Goal: Task Accomplishment & Management: Use online tool/utility

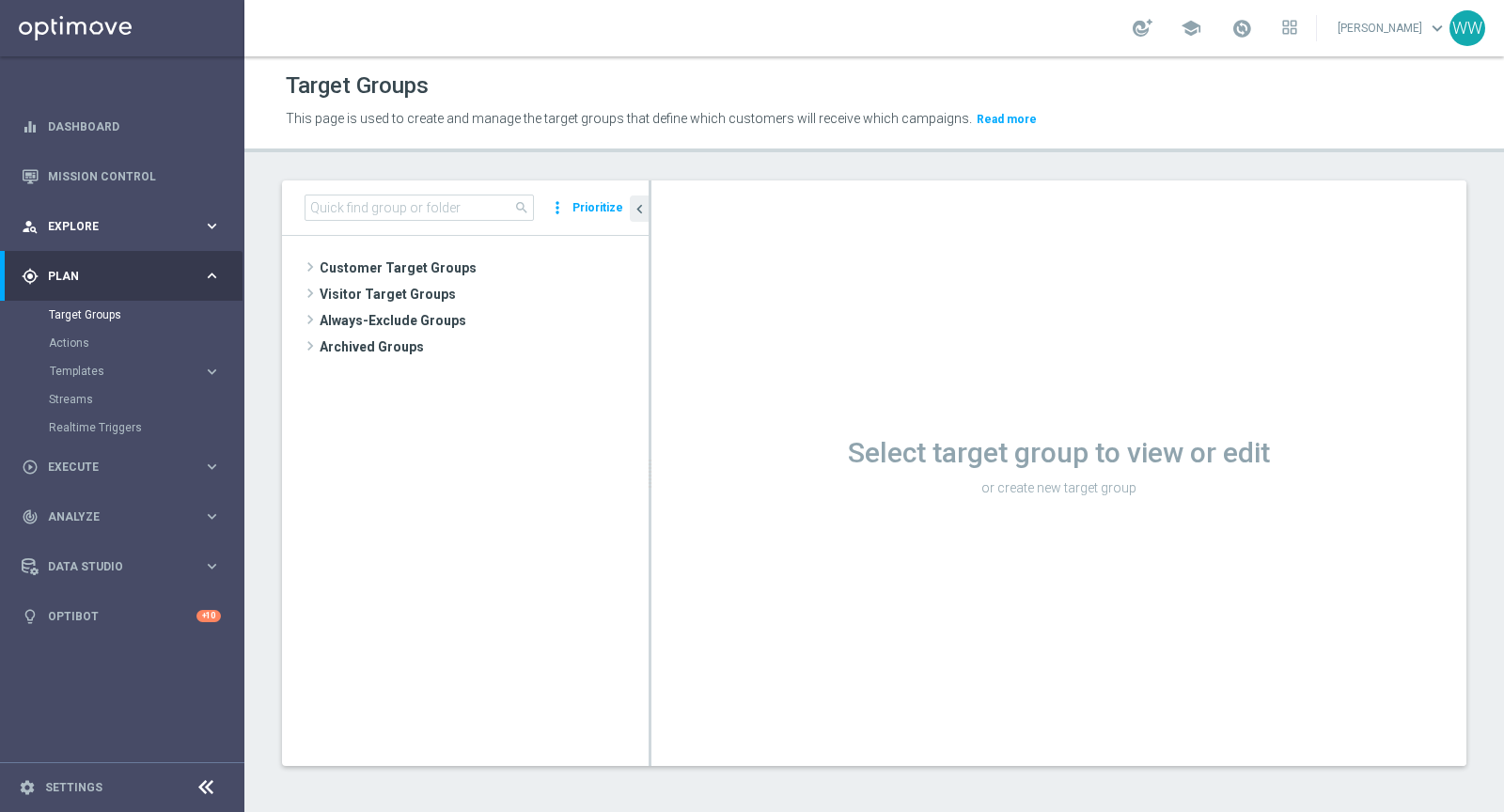
click at [87, 210] on div "person_search Explore keyboard_arrow_right" at bounding box center [121, 225] width 242 height 50
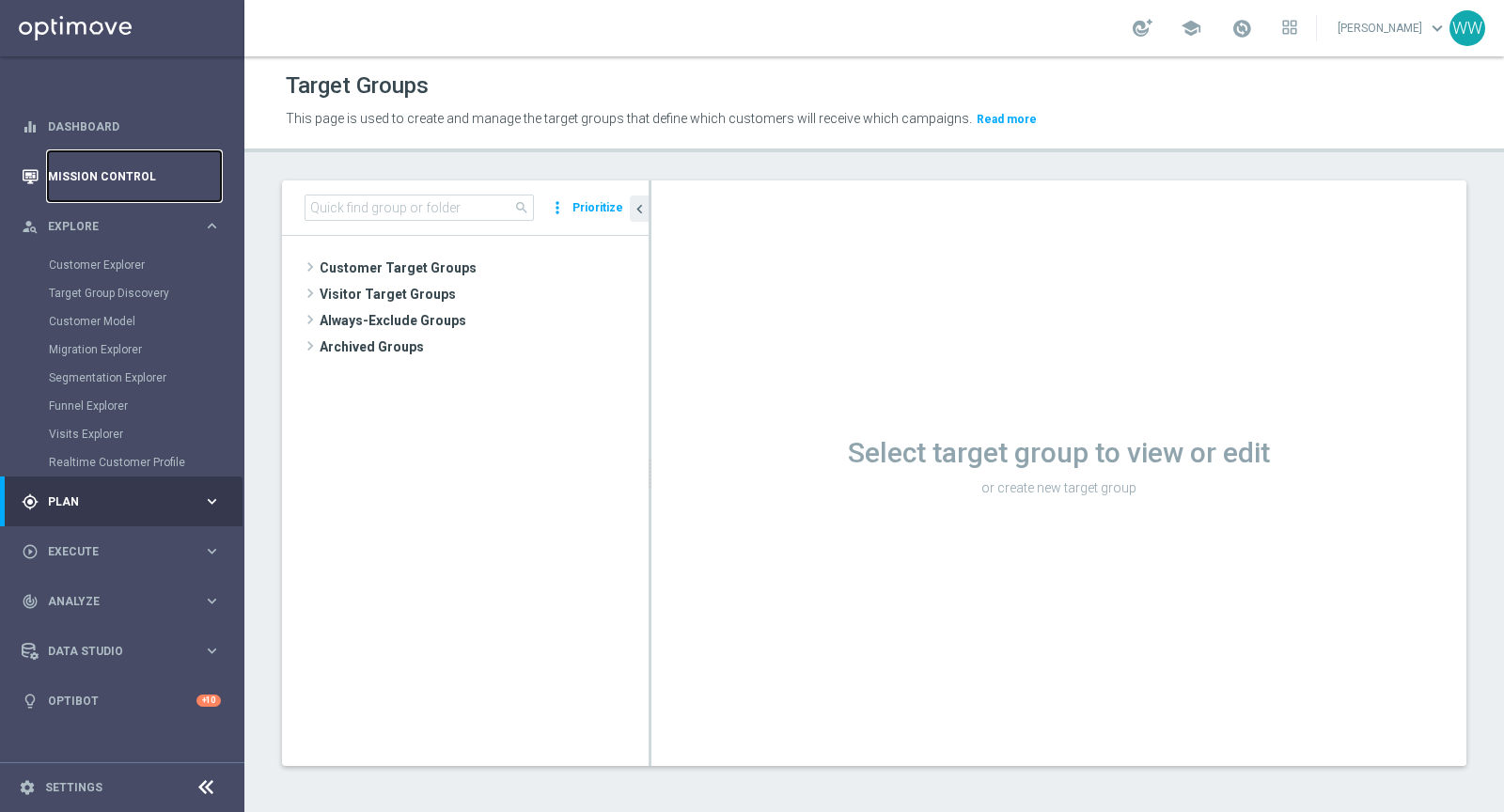
click at [86, 185] on link "Mission Control" at bounding box center [134, 175] width 173 height 50
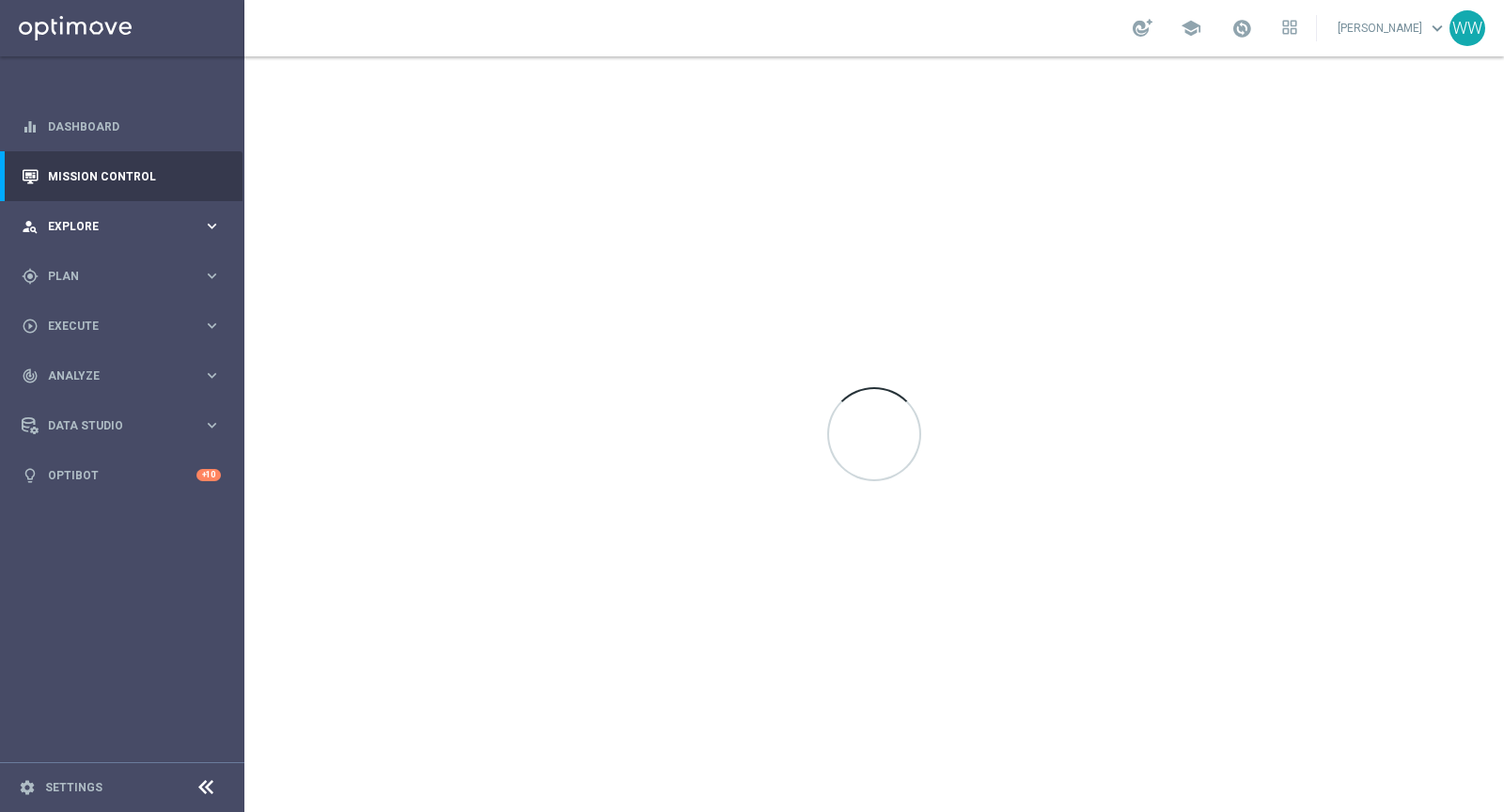
click at [77, 208] on div "person_search Explore keyboard_arrow_right" at bounding box center [121, 225] width 242 height 50
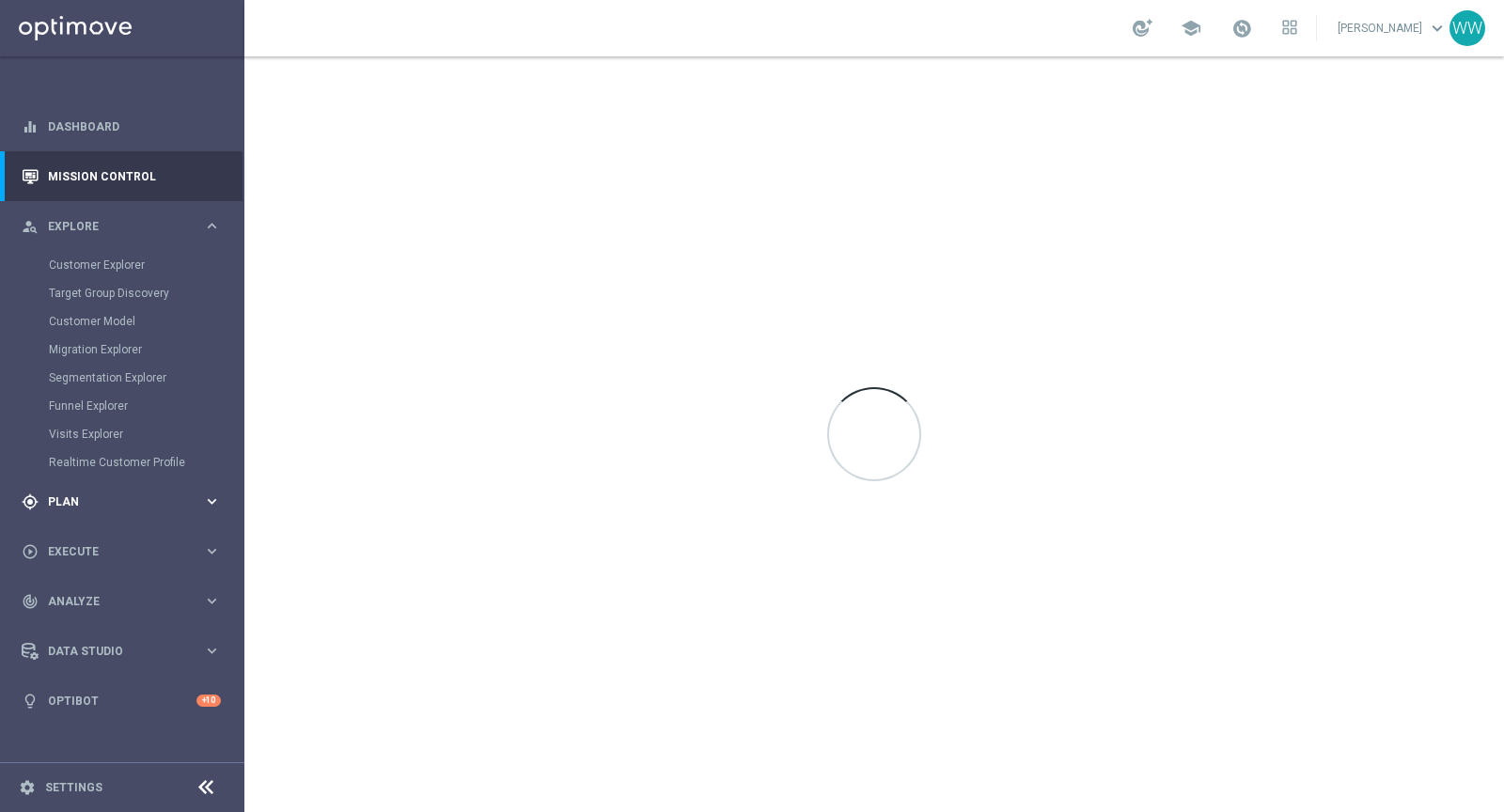
click at [68, 504] on span "Plan" at bounding box center [125, 502] width 155 height 11
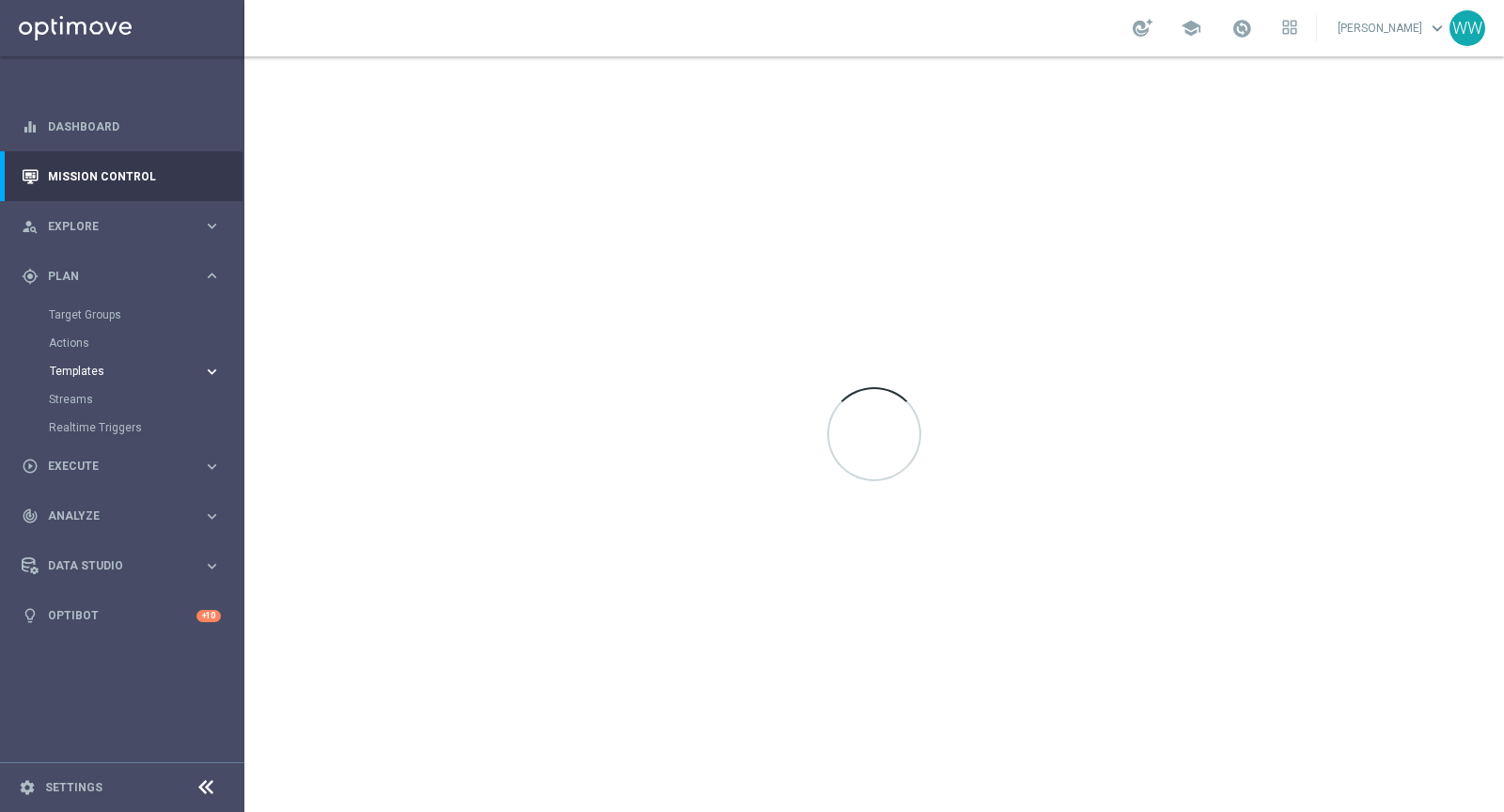
click at [84, 376] on span "Templates" at bounding box center [117, 372] width 135 height 11
click at [75, 401] on link "Optimail" at bounding box center [126, 400] width 137 height 15
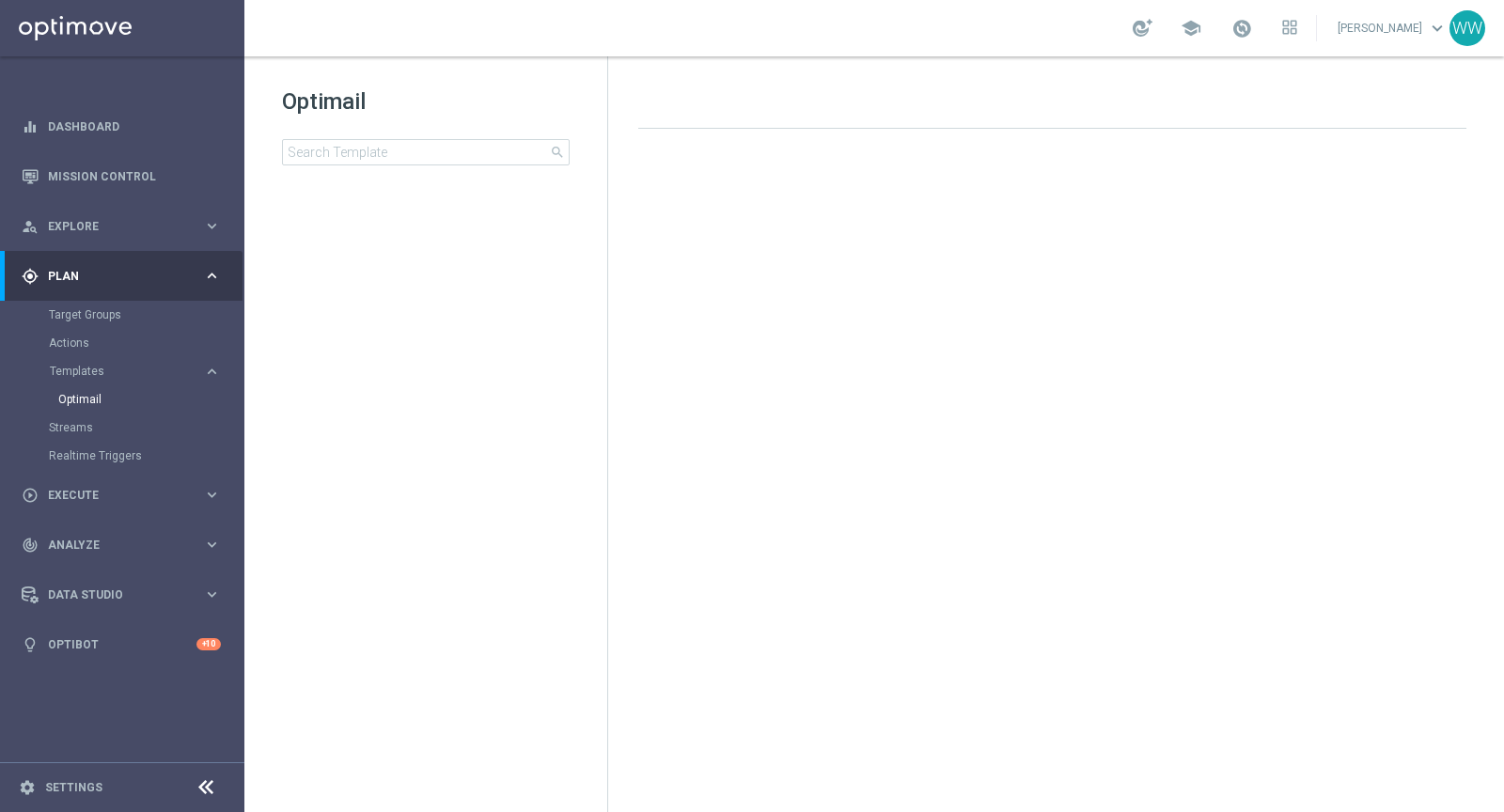
click at [77, 390] on div "Optimail" at bounding box center [150, 400] width 184 height 28
click at [77, 394] on link "Optimail" at bounding box center [126, 400] width 137 height 15
click at [330, 82] on div "Optimail search folder 1 Folder create_new_folder New Folder mode_edit Rename f…" at bounding box center [426, 173] width 363 height 233
click at [330, 141] on input at bounding box center [426, 152] width 288 height 26
click at [377, 148] on input at bounding box center [426, 152] width 288 height 26
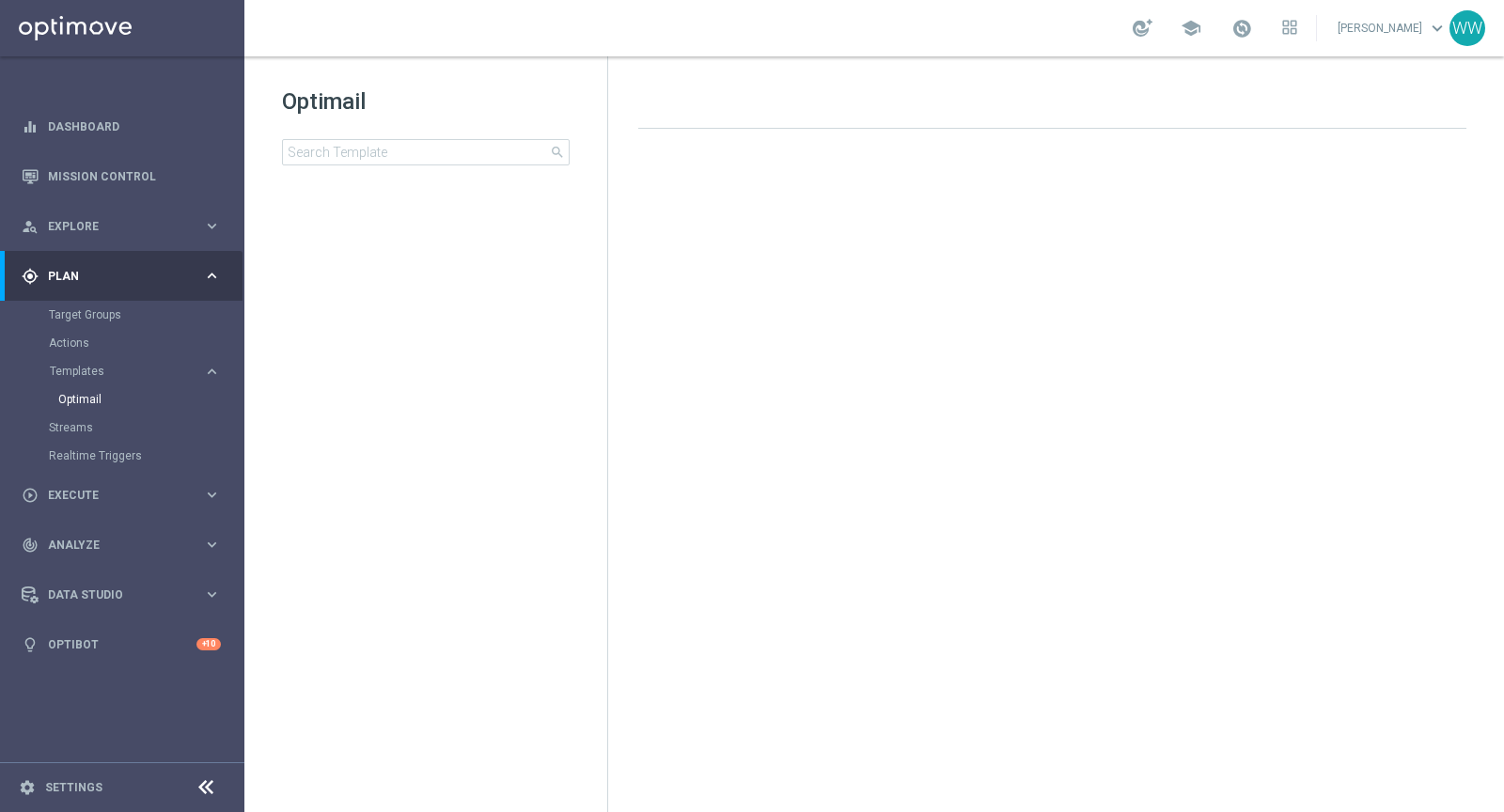
click at [432, 98] on h1 "Optimail" at bounding box center [426, 102] width 288 height 30
click at [302, 99] on h1 "Optimail" at bounding box center [426, 102] width 288 height 30
click at [393, 103] on h1 "Optimail" at bounding box center [426, 102] width 288 height 30
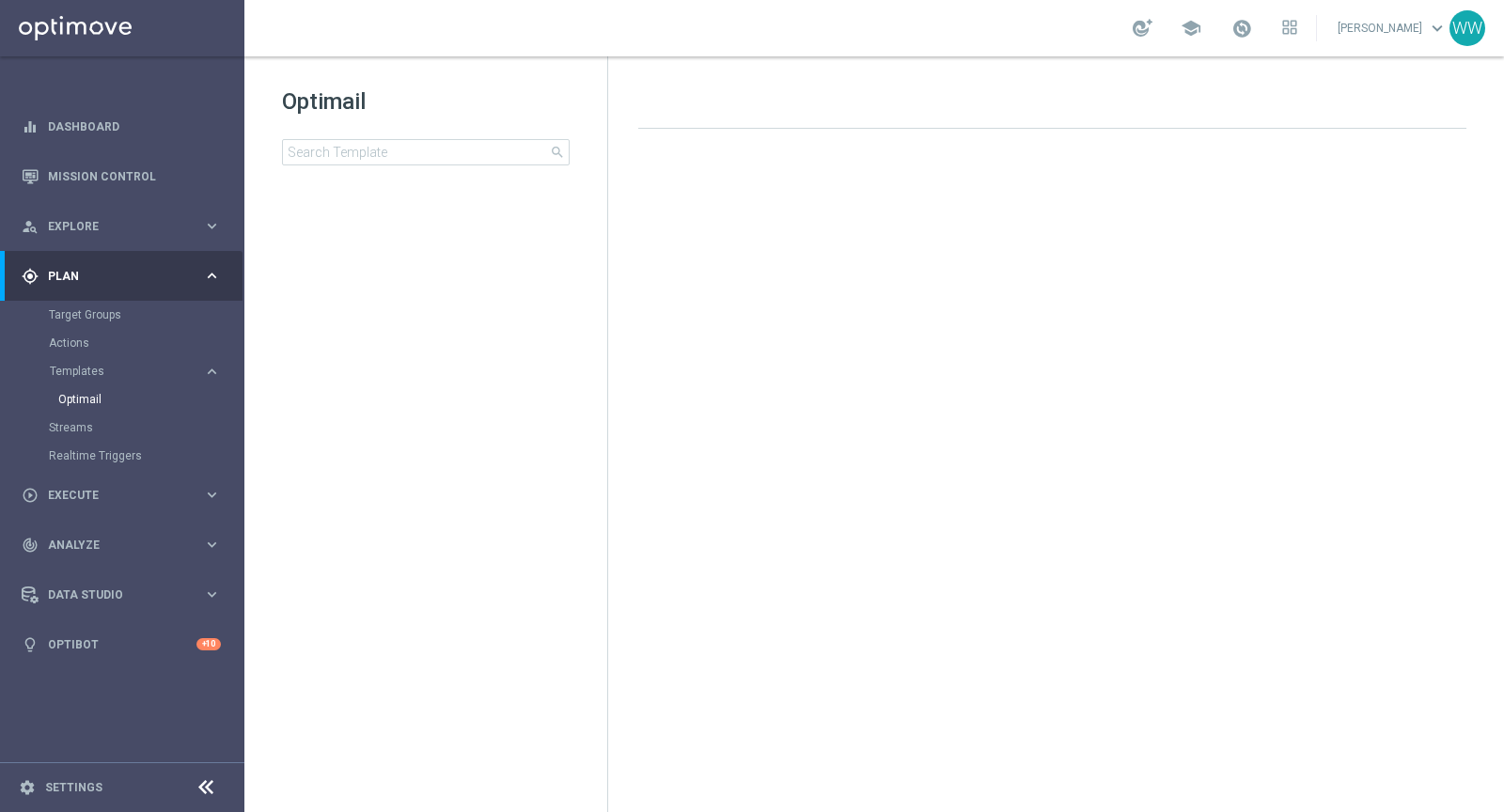
click at [297, 103] on h1 "Optimail" at bounding box center [426, 102] width 288 height 30
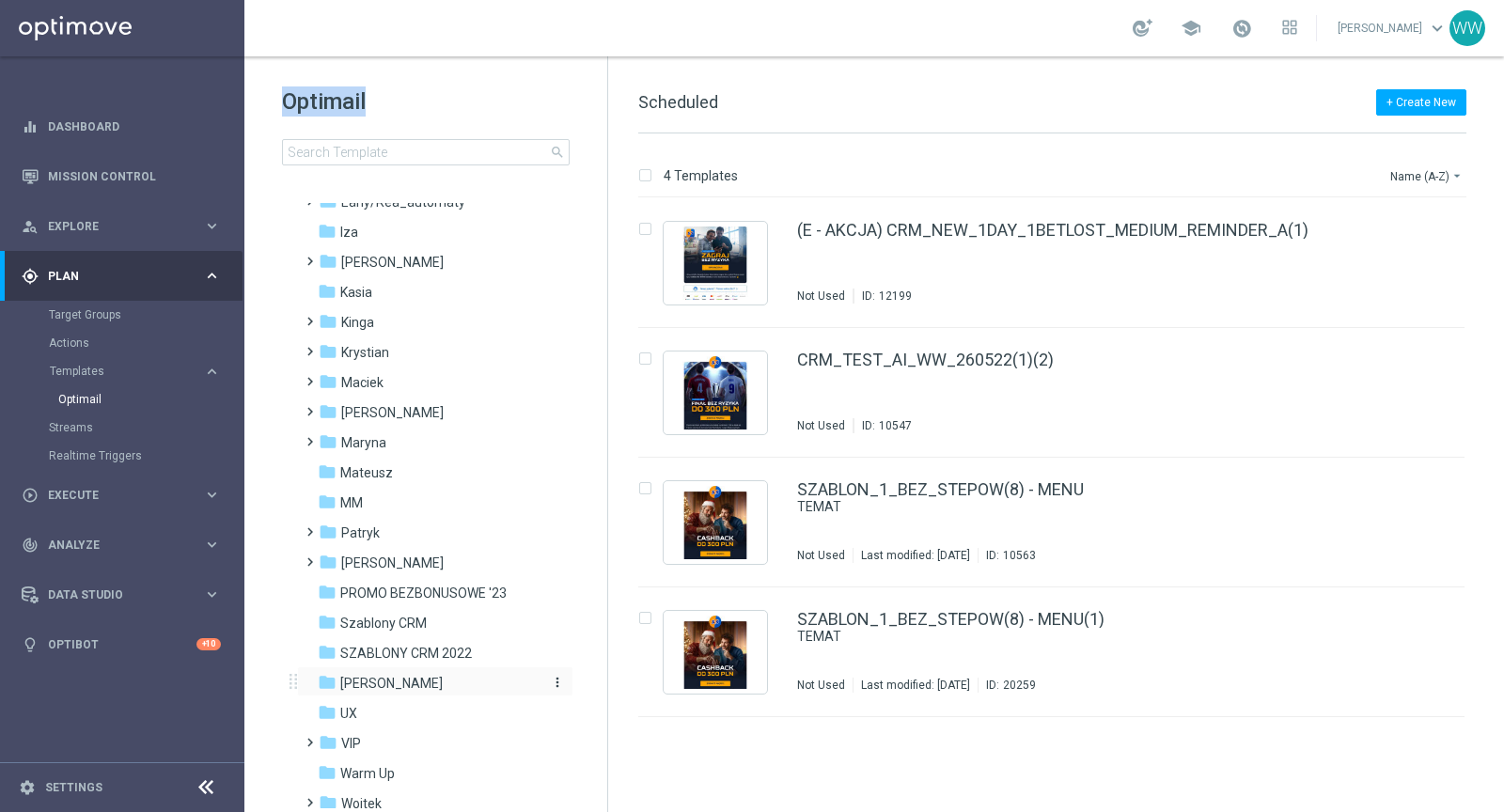
scroll to position [269, 0]
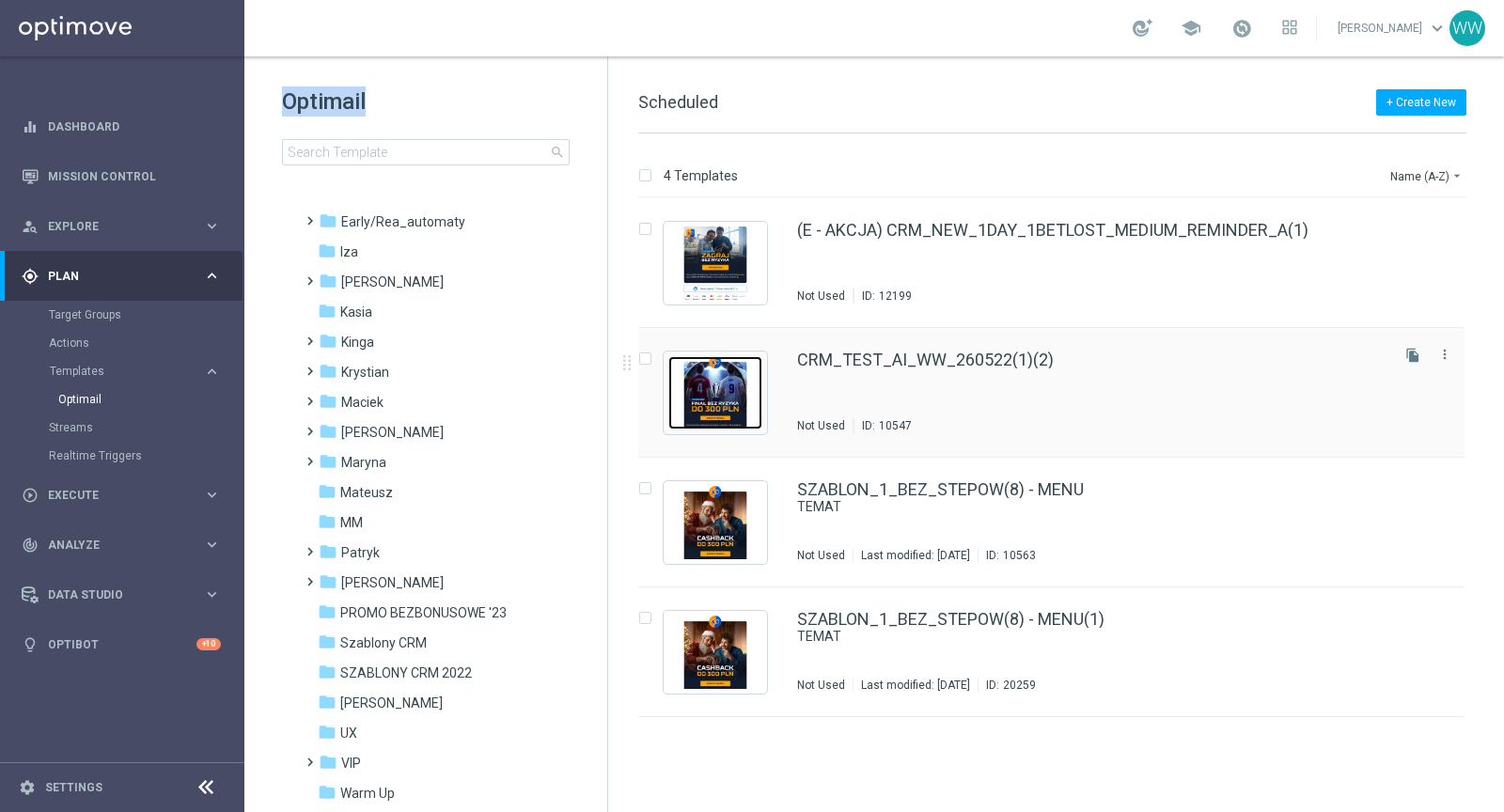
click at [708, 398] on img "Press SPACE to select this row." at bounding box center [716, 393] width 94 height 74
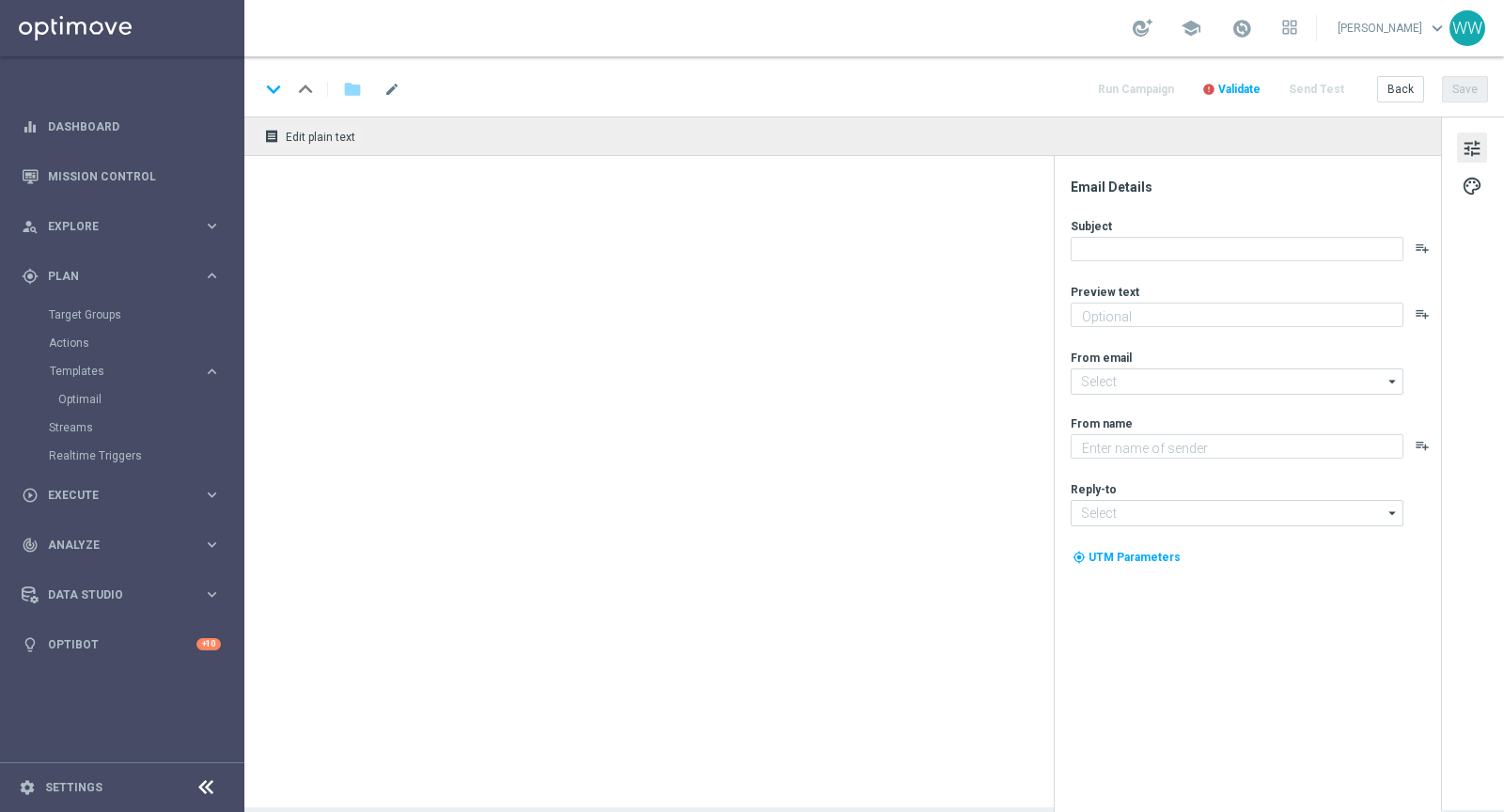
type textarea "SZABLON_1_BEZ_STEPOW"
type input "[EMAIL_ADDRESS][DOMAIN_NAME]"
type textarea "STS"
type input "[EMAIL_ADDRESS][DOMAIN_NAME]"
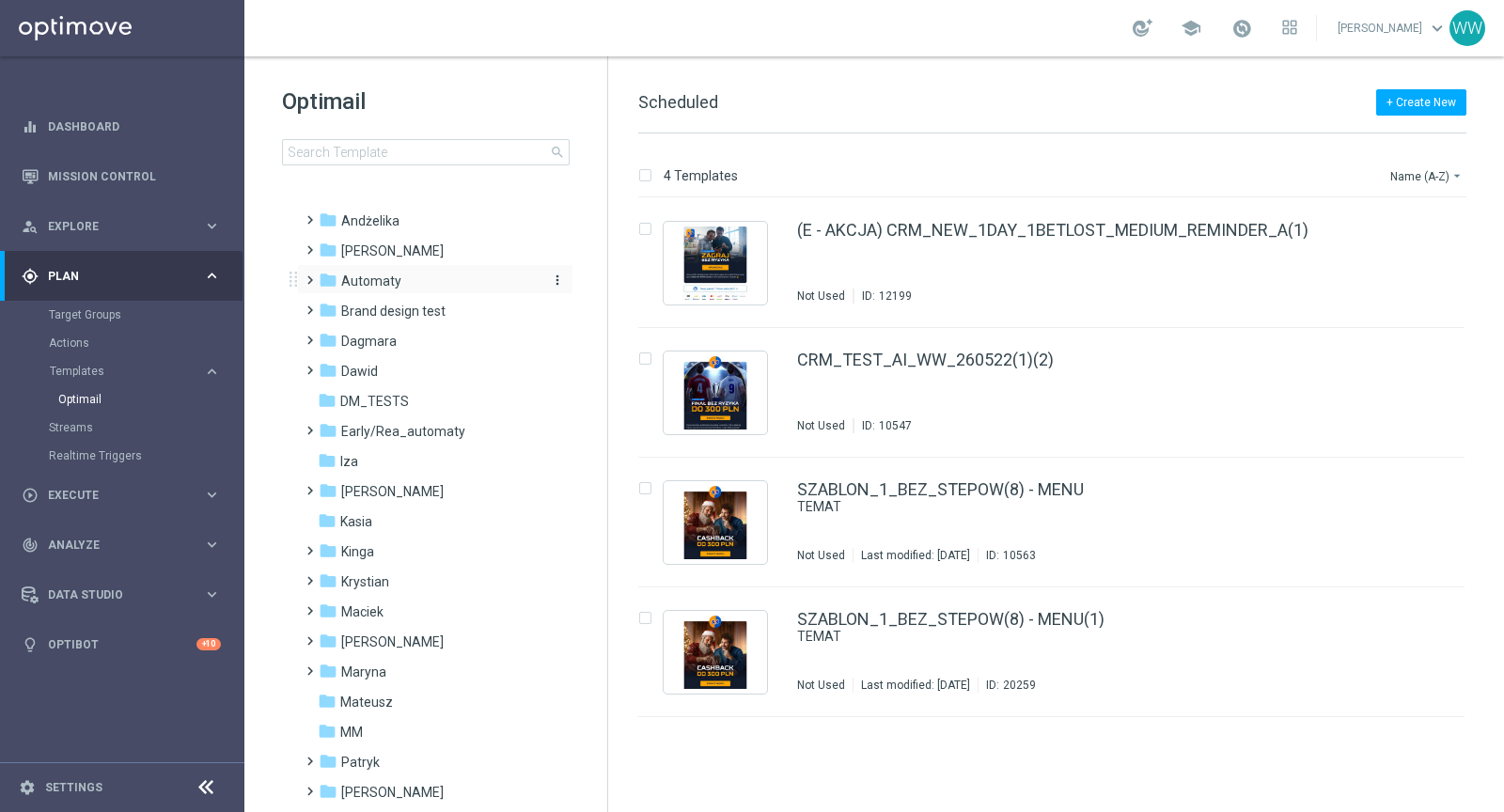
scroll to position [86, 0]
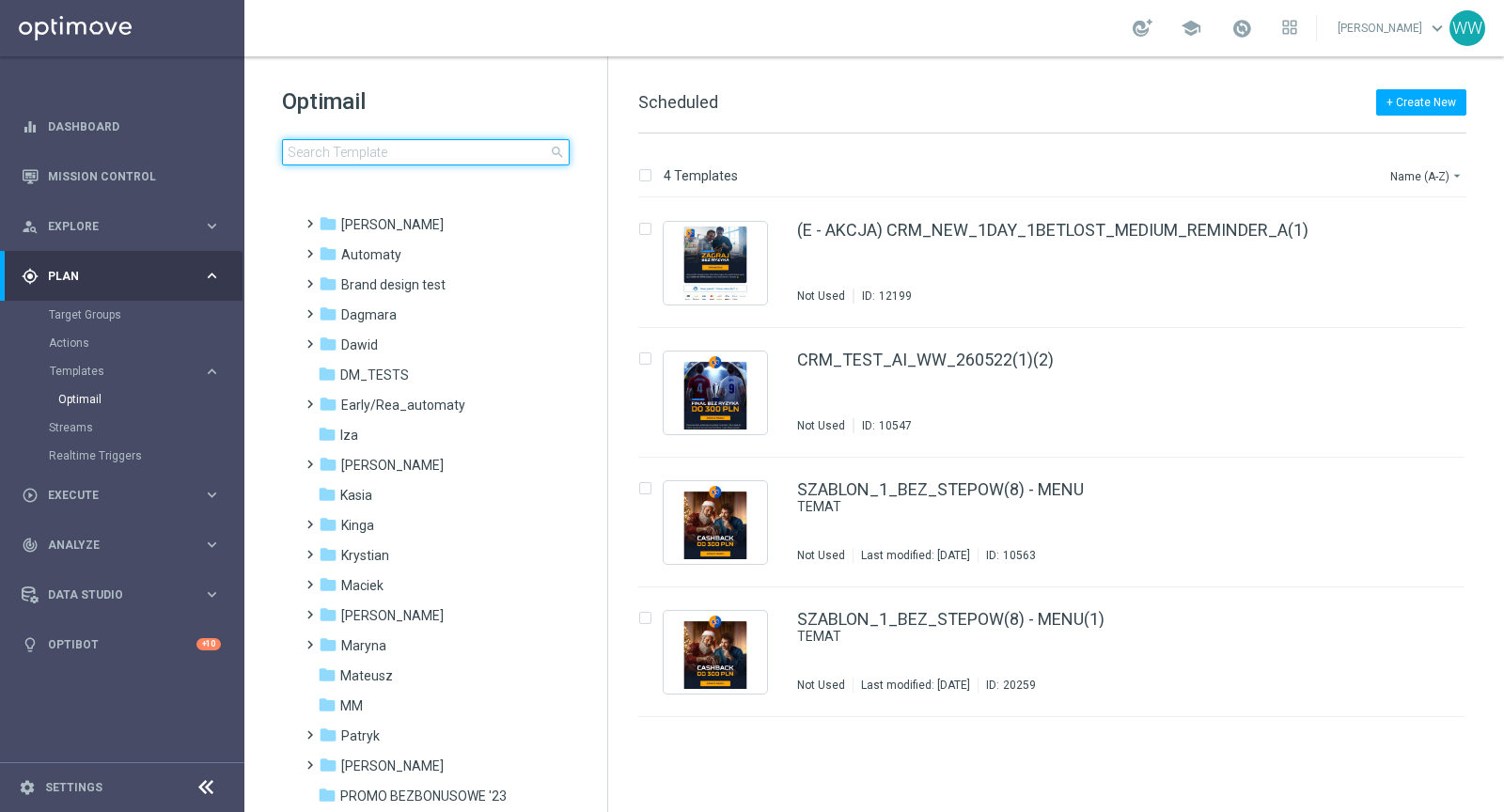
click at [359, 152] on input at bounding box center [426, 152] width 288 height 26
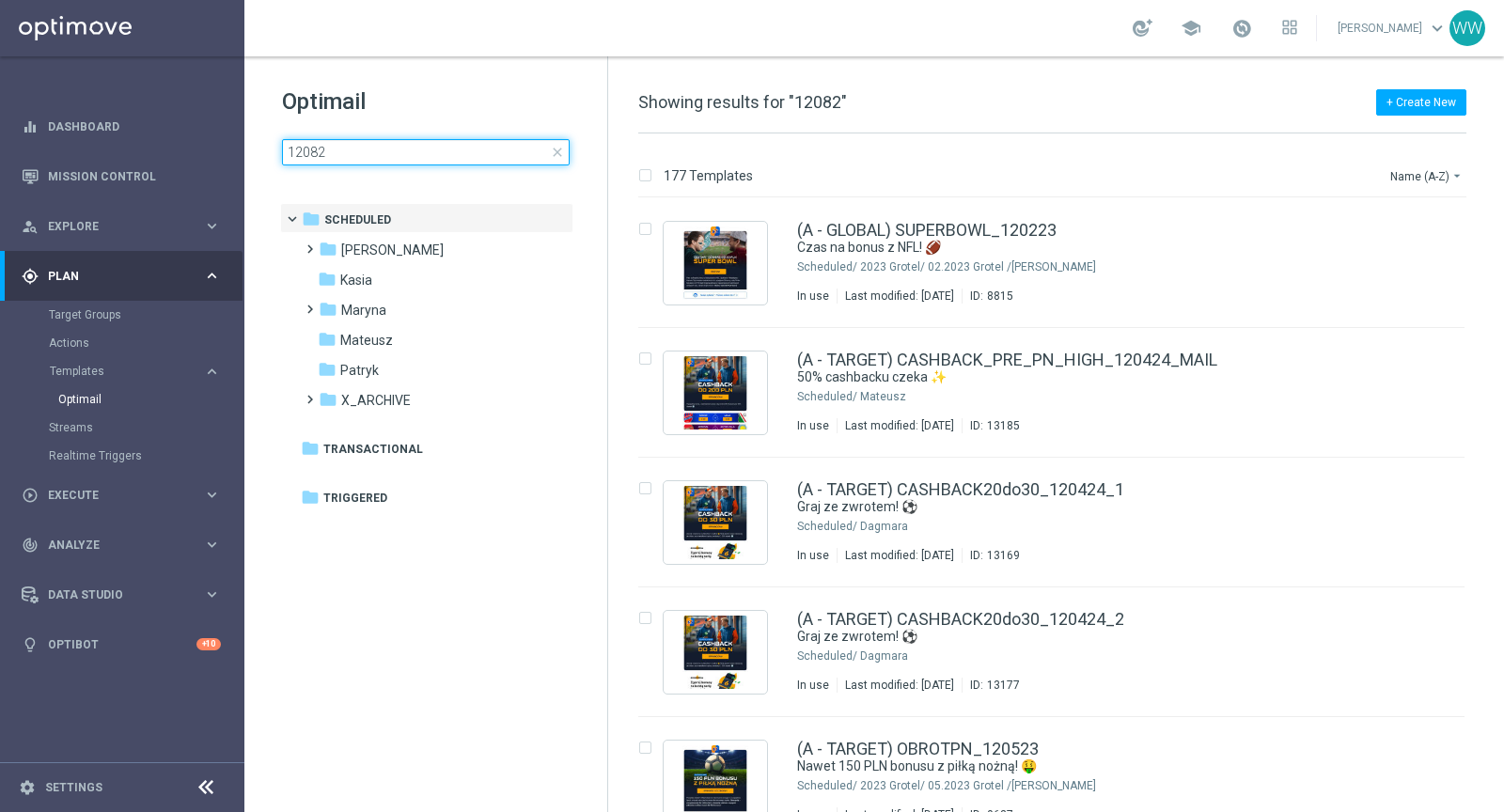
type input "120825"
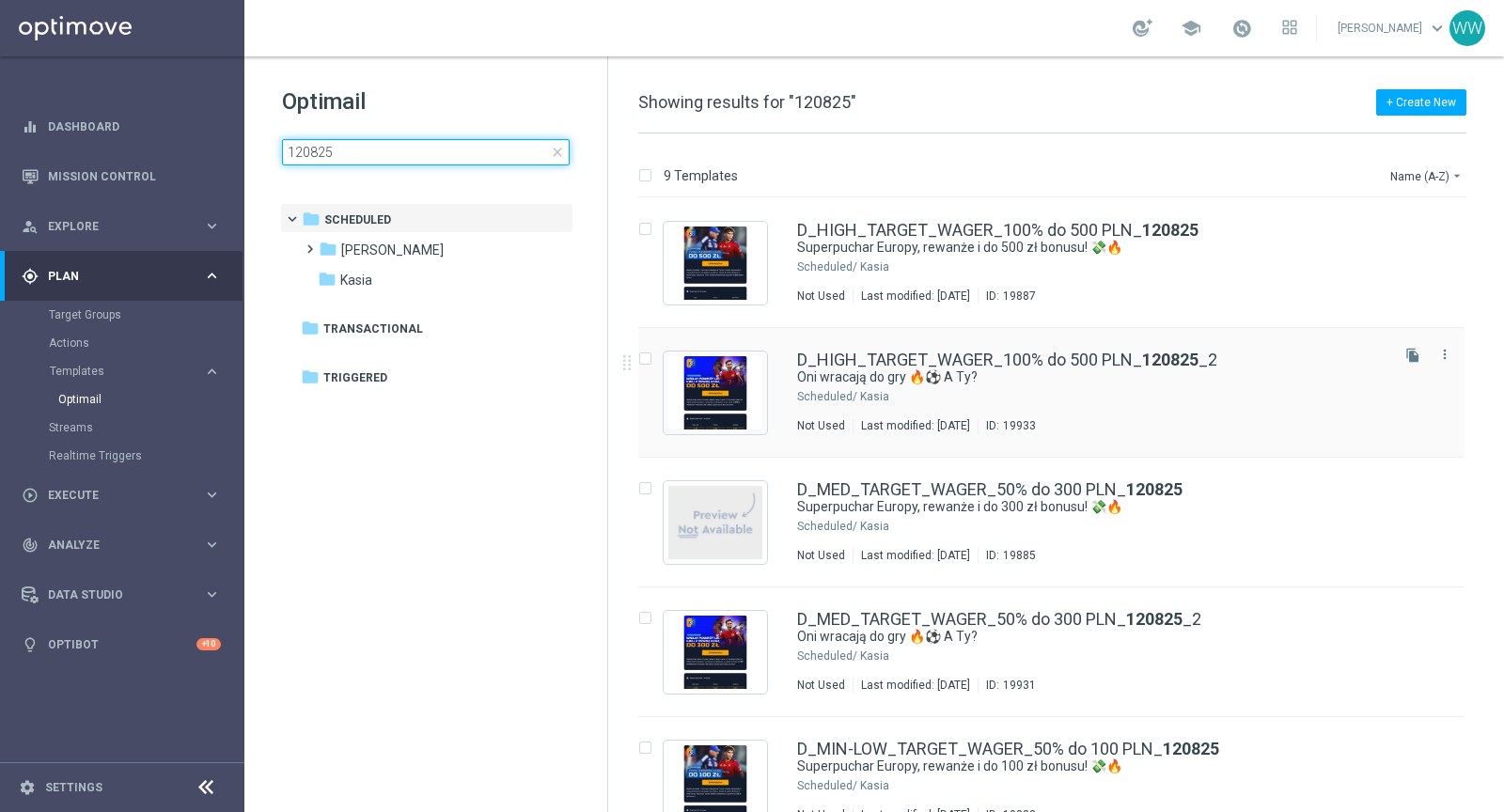
scroll to position [16, 0]
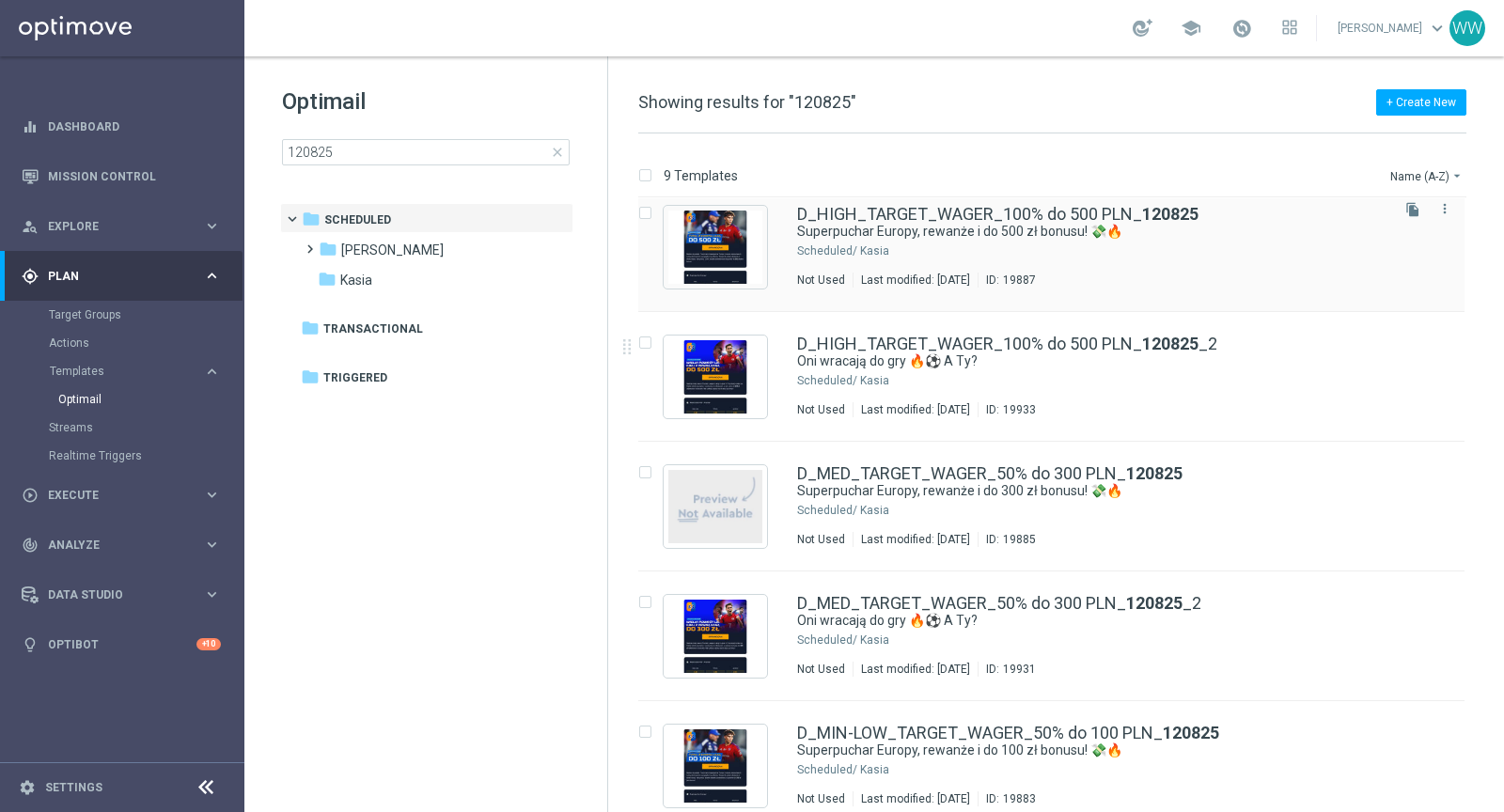
click at [716, 286] on div "Press SPACE to select this row." at bounding box center [716, 247] width 104 height 83
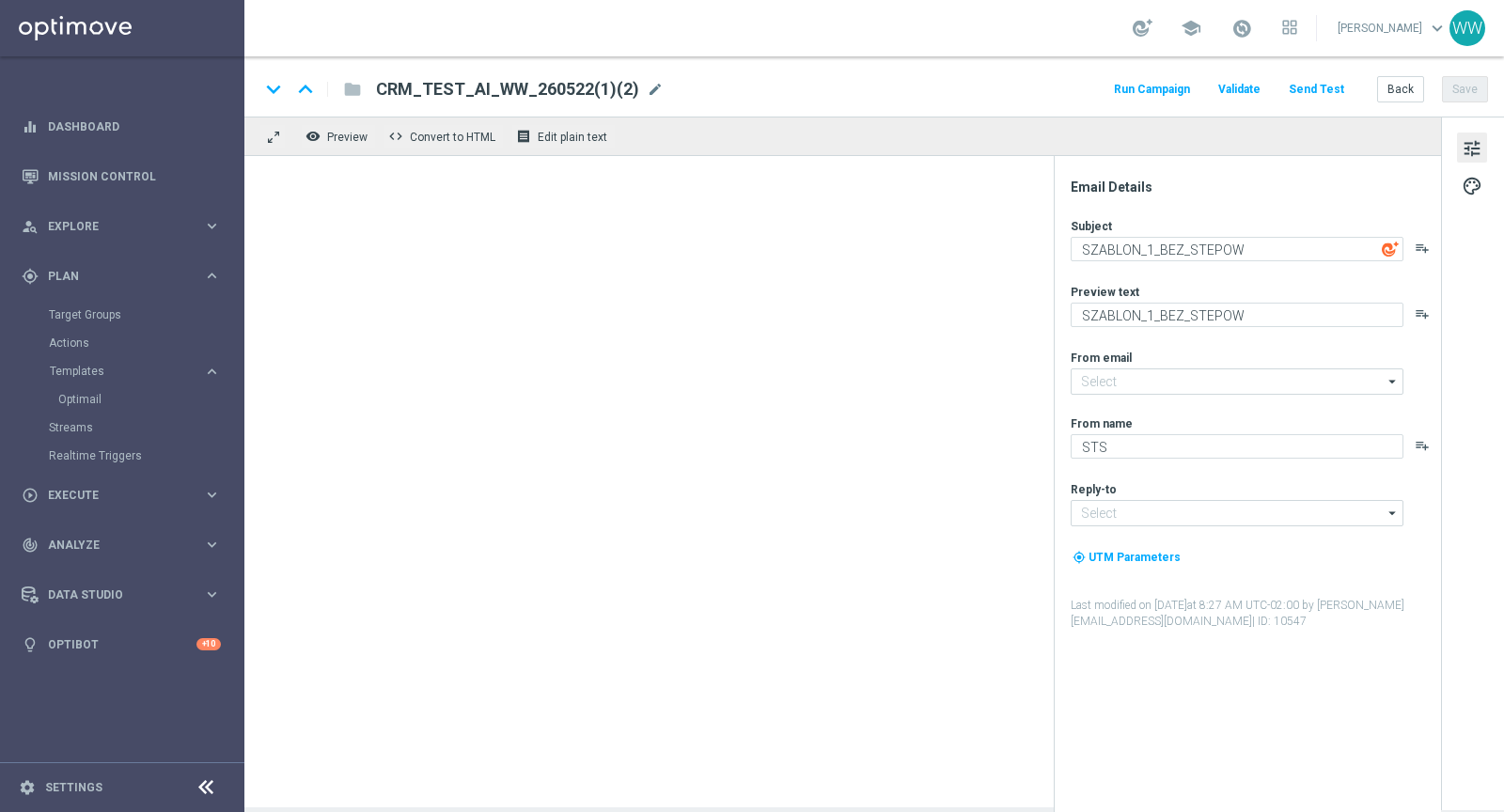
type input "[EMAIL_ADDRESS][DOMAIN_NAME]"
type textarea "Superpuchar Europy, rewanże i do 500 zł bonusu! 💸🔥"
type textarea "Zgarnij ekstra kasę 👈"
